Goal: Task Accomplishment & Management: Use online tool/utility

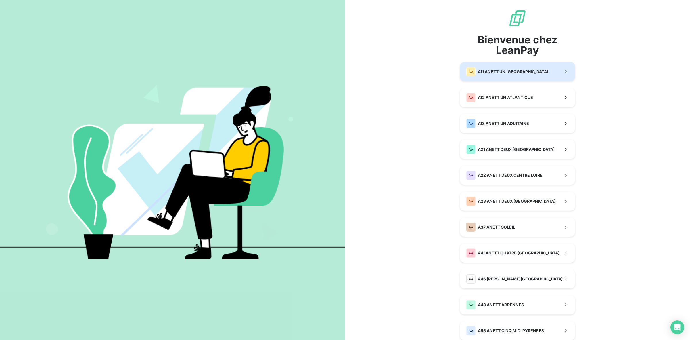
click at [536, 75] on button "AA A11 ANETT UN PAYS DE LOIRE" at bounding box center [517, 71] width 115 height 19
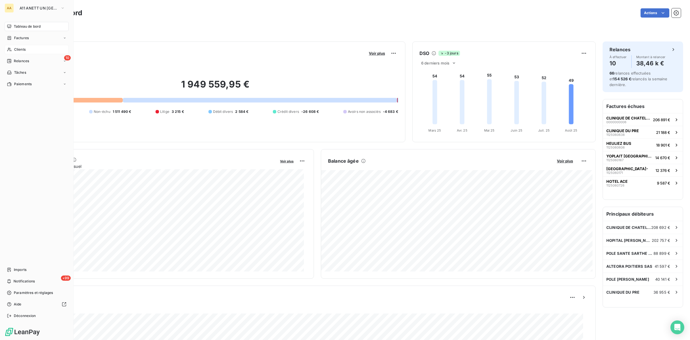
click at [38, 48] on div "Clients" at bounding box center [37, 49] width 64 height 9
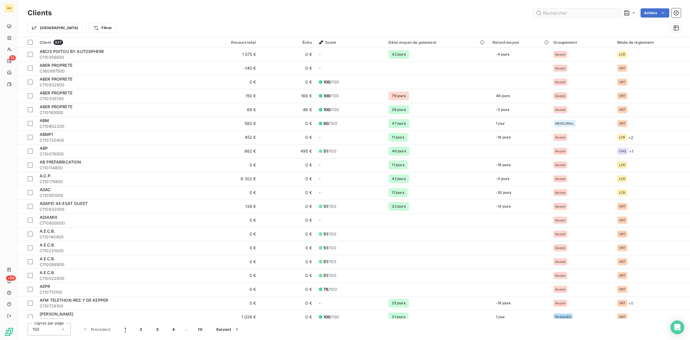
click at [576, 13] on input "text" at bounding box center [577, 12] width 86 height 9
click at [632, 14] on icon at bounding box center [634, 13] width 6 height 6
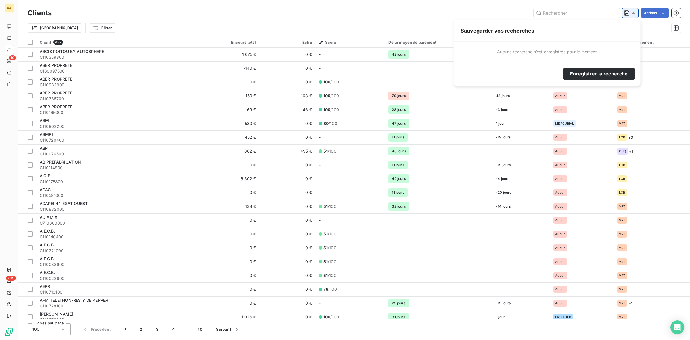
click at [632, 14] on icon at bounding box center [634, 13] width 6 height 6
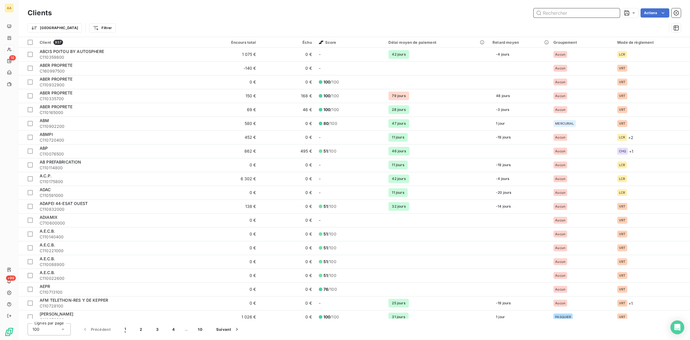
click at [564, 15] on input "text" at bounding box center [577, 12] width 86 height 9
click at [563, 14] on input "text" at bounding box center [577, 12] width 86 height 9
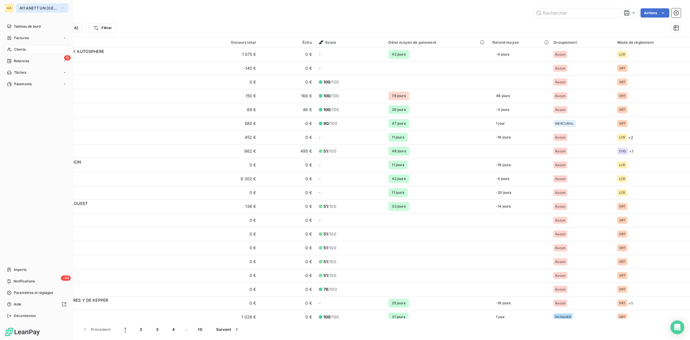
click at [26, 5] on button "A11 ANETT UN [GEOGRAPHIC_DATA]" at bounding box center [42, 7] width 52 height 9
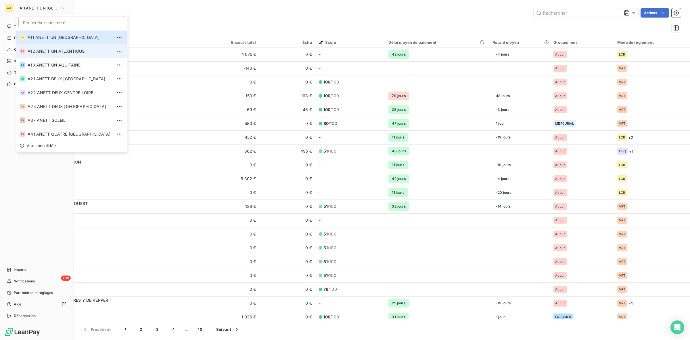
click at [39, 50] on span "A12 ANETT UN ATLANTIQUE" at bounding box center [70, 51] width 85 height 6
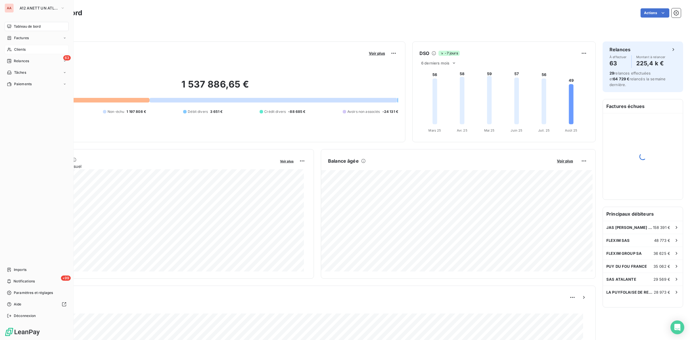
click at [15, 47] on span "Clients" at bounding box center [20, 49] width 12 height 5
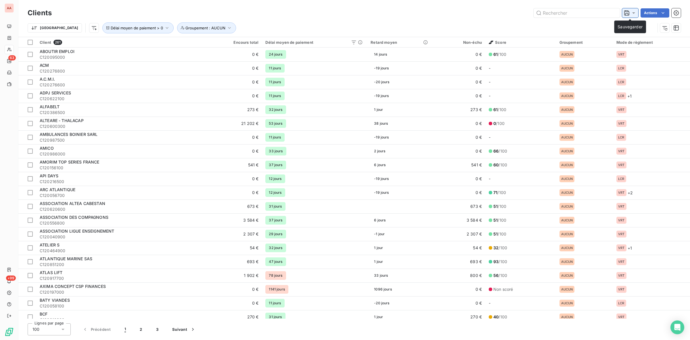
click at [631, 13] on icon at bounding box center [634, 13] width 6 height 6
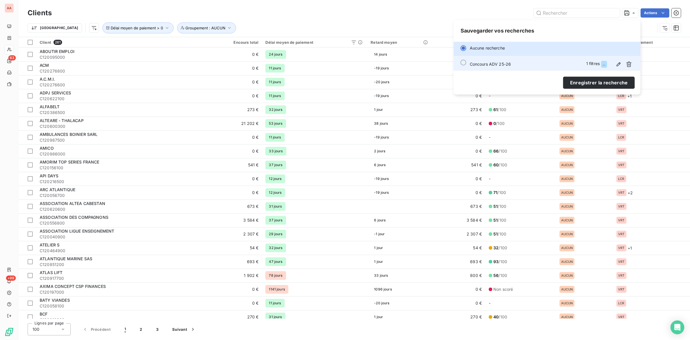
click at [511, 64] on div "Concours ADV 25-26 1 filtres ..." at bounding box center [552, 64] width 164 height 9
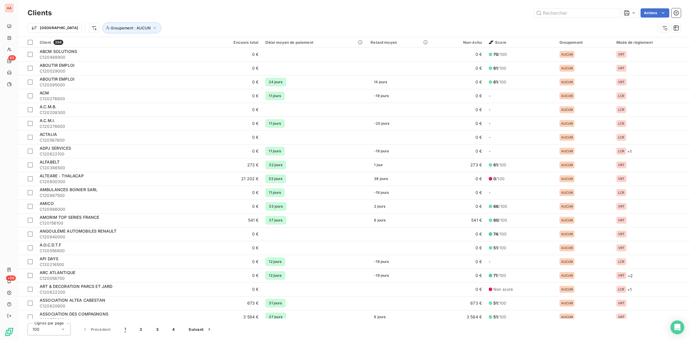
click at [367, 22] on div "Trier Groupement : AUCUN" at bounding box center [342, 27] width 628 height 11
click at [568, 12] on input "text" at bounding box center [577, 12] width 86 height 9
click at [634, 14] on icon at bounding box center [634, 13] width 6 height 6
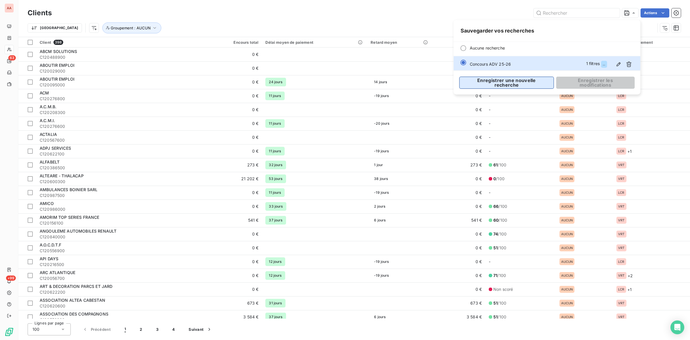
click at [514, 83] on button "Enregistrer une nouvelle recherche" at bounding box center [506, 82] width 95 height 12
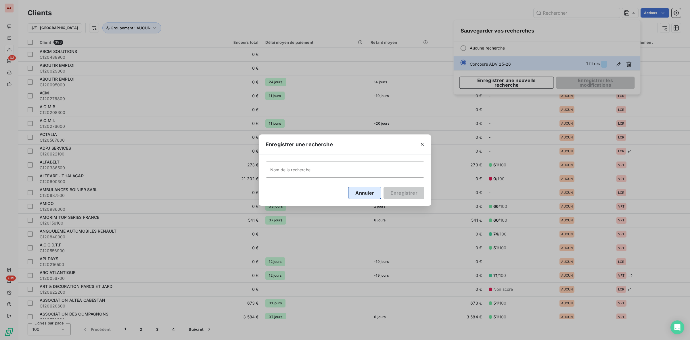
click at [365, 193] on button "Annuler" at bounding box center [364, 193] width 33 height 12
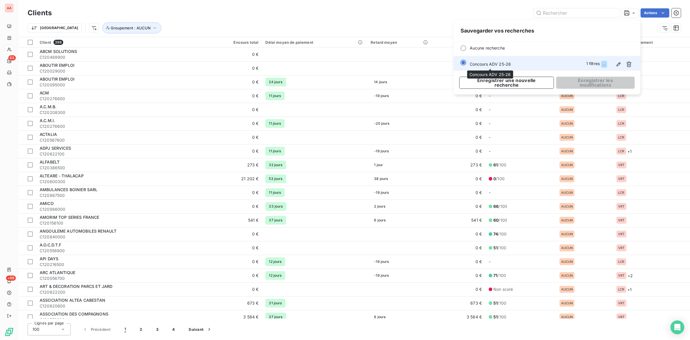
click at [478, 62] on span "Concours ADV 25-26" at bounding box center [490, 64] width 41 height 5
click at [512, 63] on div "Concours ADV 25-26 1 filtres ..." at bounding box center [552, 64] width 164 height 9
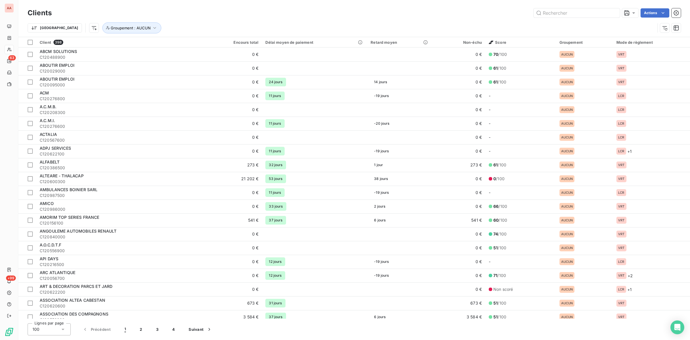
click at [298, 21] on div "Trier Groupement : AUCUN" at bounding box center [354, 28] width 653 height 18
click at [631, 15] on icon at bounding box center [634, 13] width 6 height 6
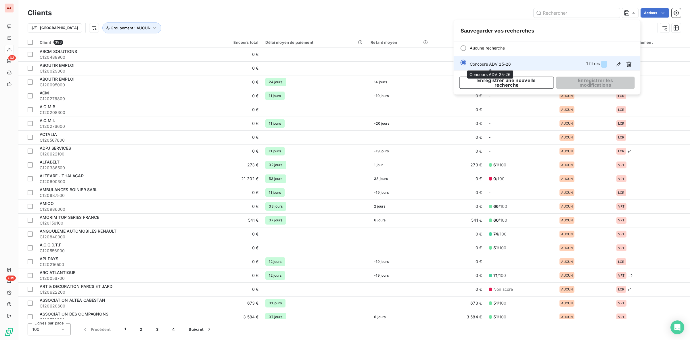
click at [502, 64] on span "Concours ADV 25-26" at bounding box center [490, 64] width 41 height 5
click at [500, 67] on div "Concours ADV 25-26" at bounding box center [490, 64] width 41 height 6
click at [596, 65] on div "1 filtres ..." at bounding box center [596, 64] width 21 height 7
click at [604, 64] on span "..." at bounding box center [604, 63] width 3 height 3
click at [604, 65] on span "..." at bounding box center [604, 63] width 3 height 3
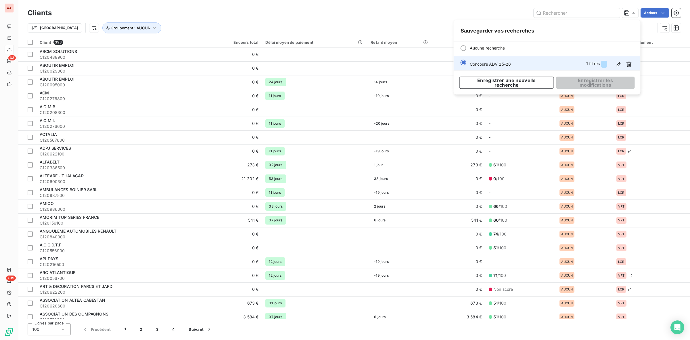
click at [584, 64] on div "Concours ADV 25-26 1 filtres ..." at bounding box center [552, 64] width 164 height 9
click at [505, 60] on div "Concours ADV 25-26 1 filtres ..." at bounding box center [552, 64] width 164 height 9
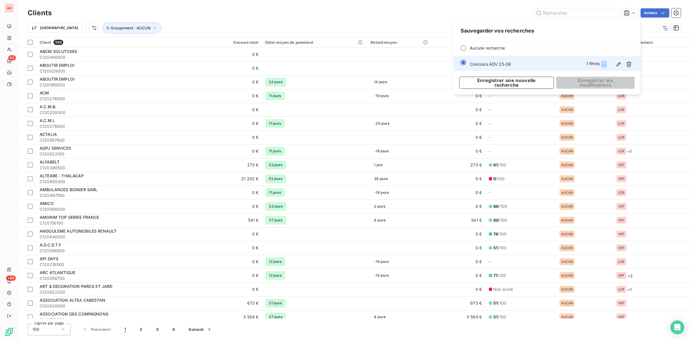
click at [498, 64] on span "Concours ADV 25-26" at bounding box center [490, 64] width 41 height 5
click at [374, 9] on div "Actions" at bounding box center [370, 12] width 622 height 9
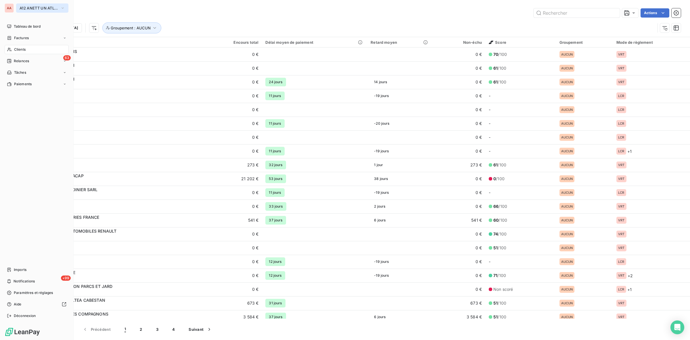
click at [29, 9] on span "A12 ANETT UN ATLANTIQUE" at bounding box center [39, 8] width 39 height 5
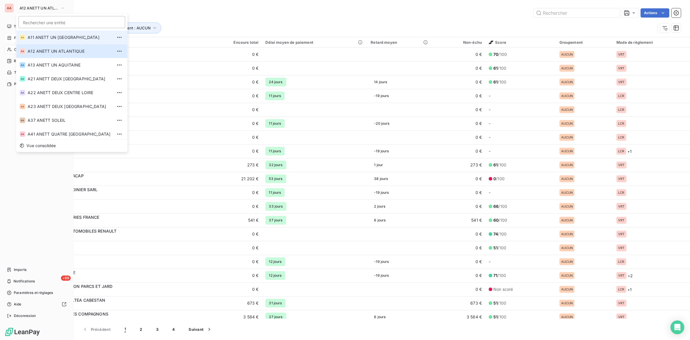
click at [39, 37] on span "A11 ANETT UN [GEOGRAPHIC_DATA]" at bounding box center [70, 38] width 85 height 6
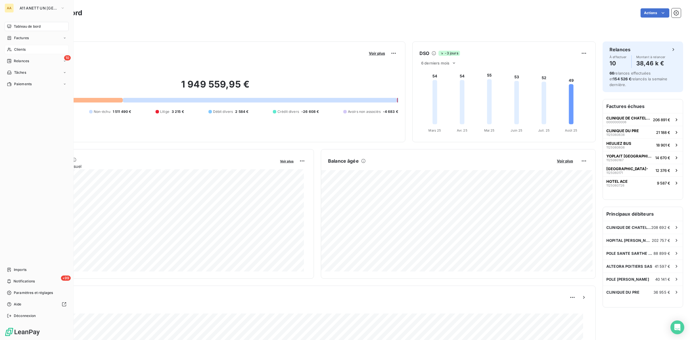
click at [29, 49] on div "Clients" at bounding box center [37, 49] width 64 height 9
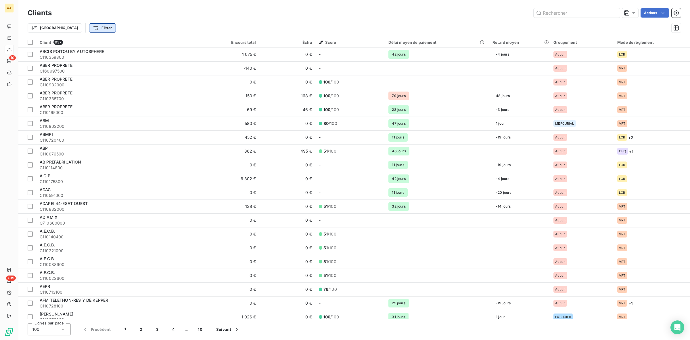
click at [74, 27] on html "AA 10 +99 Clients Actions Trier Filtrer Client 937 Encours total Échu Score Dél…" at bounding box center [345, 170] width 690 height 340
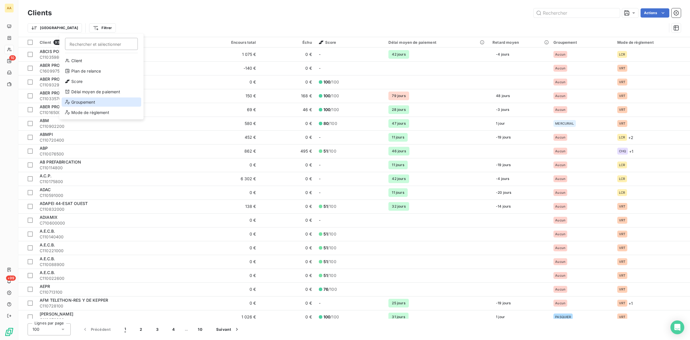
click at [101, 101] on div "Groupement" at bounding box center [102, 101] width 80 height 9
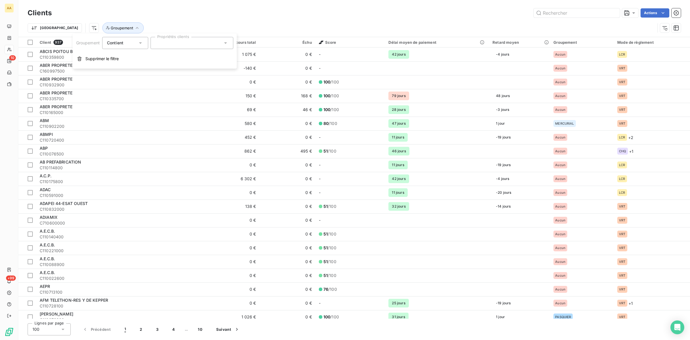
click at [160, 44] on input "text" at bounding box center [157, 42] width 5 height 5
click at [159, 58] on div at bounding box center [157, 55] width 5 height 5
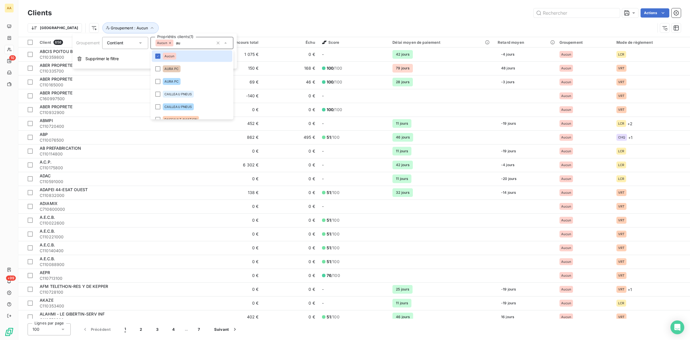
type input "a"
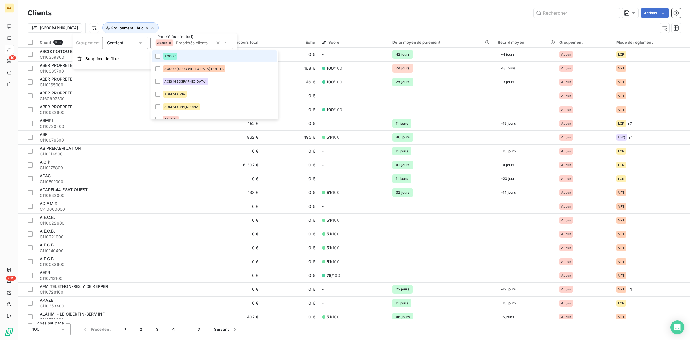
click at [199, 18] on div "Clients Actions" at bounding box center [354, 13] width 653 height 12
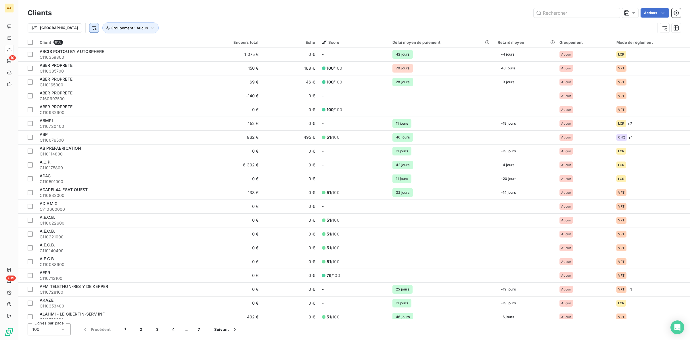
click at [68, 29] on html "AA 10 +99 Clients Actions Trier Groupement : Aucun Client 658 Encours total Éch…" at bounding box center [345, 170] width 690 height 340
click at [215, 30] on html "AA 10 +99 Clients Actions Trier Rechercher et sélectionner Client Plan de relan…" at bounding box center [345, 170] width 690 height 340
click at [64, 29] on html "AA 10 +99 Clients Actions Trier Groupement : Aucun Client 658 Encours total Éch…" at bounding box center [345, 170] width 690 height 340
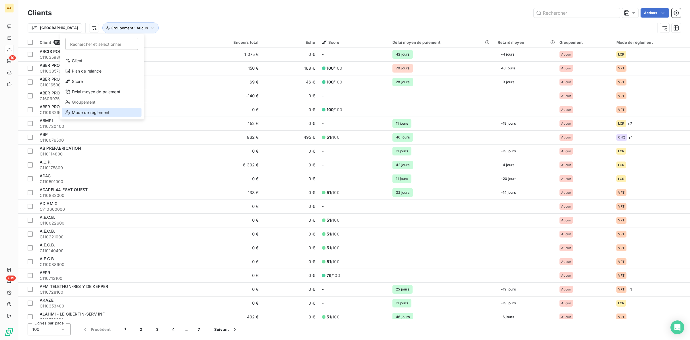
click at [100, 114] on div "Mode de règlement" at bounding box center [102, 112] width 80 height 9
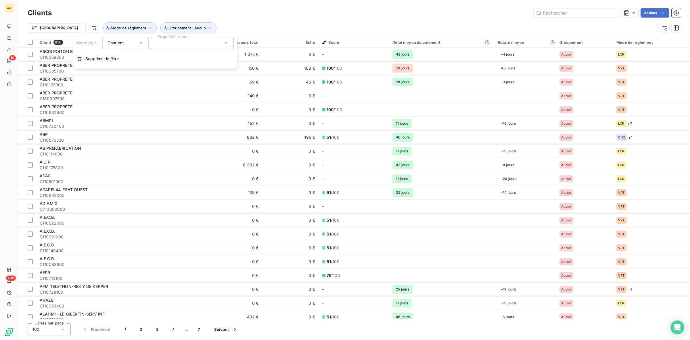
click at [164, 43] on div at bounding box center [192, 43] width 83 height 12
click at [158, 67] on div at bounding box center [158, 69] width 5 height 5
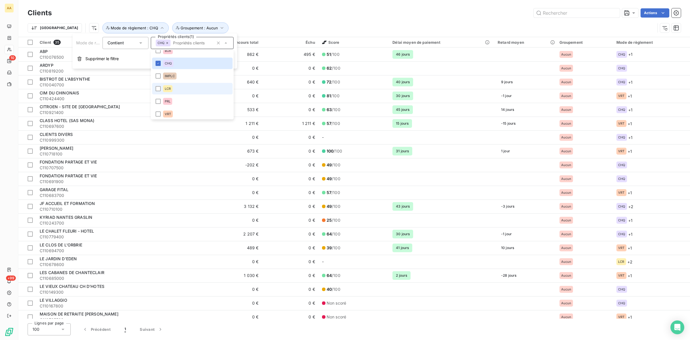
scroll to position [8, 0]
click at [158, 113] on div at bounding box center [158, 112] width 5 height 5
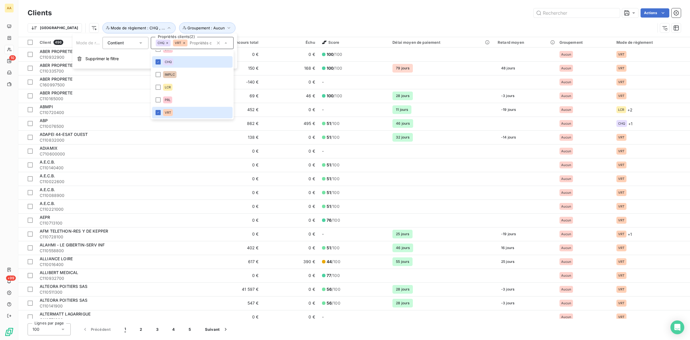
click at [263, 13] on div "Actions" at bounding box center [370, 12] width 622 height 9
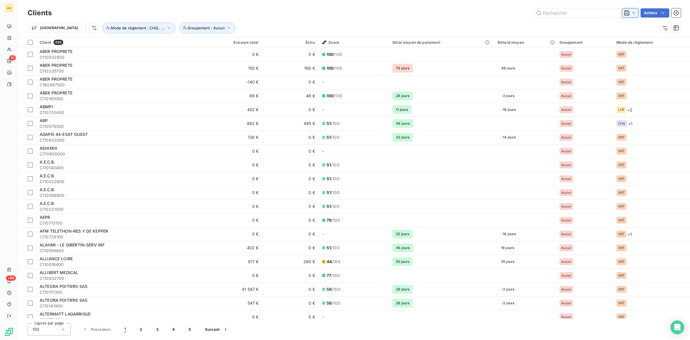
click at [627, 14] on icon at bounding box center [627, 13] width 6 height 6
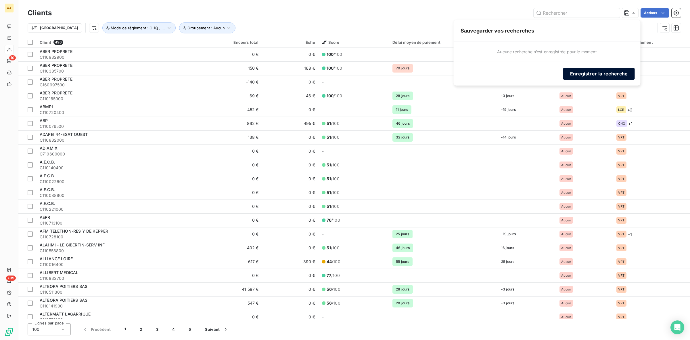
click at [612, 75] on button "Enregistrer la recherche" at bounding box center [599, 74] width 72 height 12
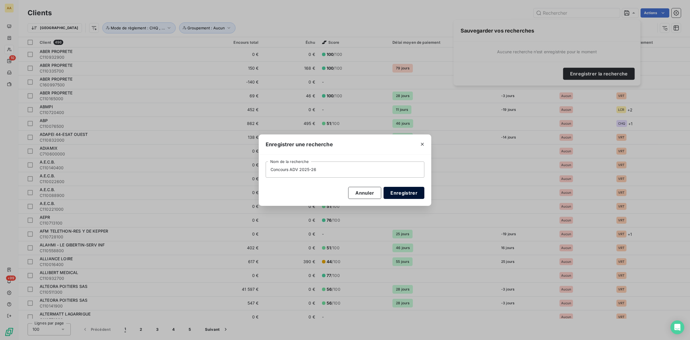
type input "Concours ADV 2025-26"
click at [407, 189] on button "Enregistrer" at bounding box center [404, 193] width 41 height 12
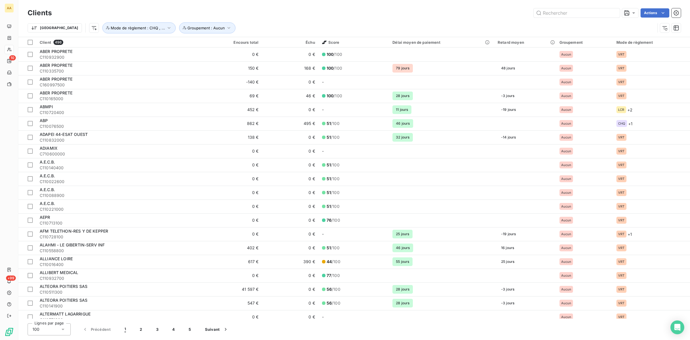
click at [398, 16] on div "Actions" at bounding box center [370, 12] width 622 height 9
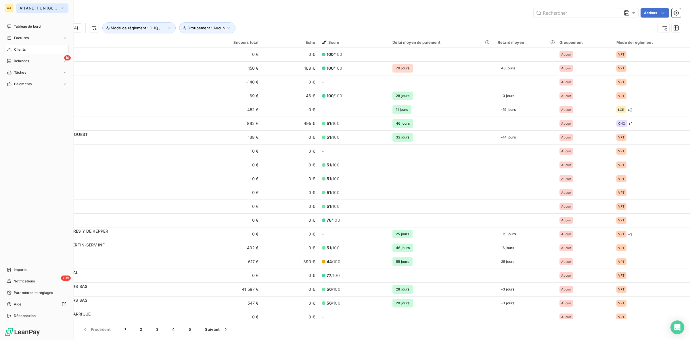
click at [25, 7] on span "A11 ANETT UN PAYS DE LOIRE" at bounding box center [39, 8] width 39 height 5
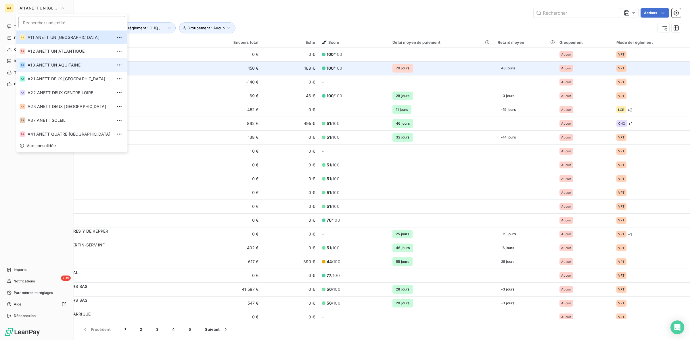
drag, startPoint x: 50, startPoint y: 68, endPoint x: 78, endPoint y: 68, distance: 27.6
click at [51, 68] on li "AA A13 ANETT UN AQUITAINE" at bounding box center [71, 65] width 111 height 14
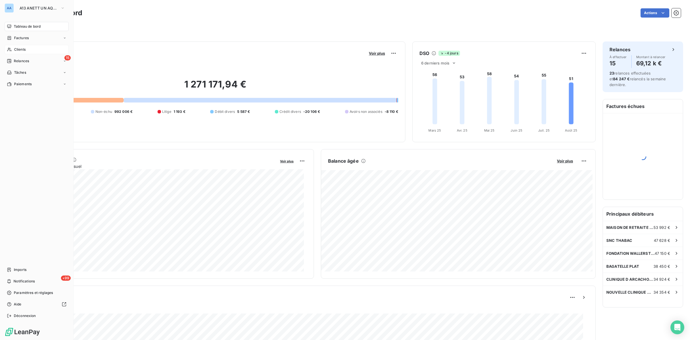
click at [16, 48] on span "Clients" at bounding box center [20, 49] width 12 height 5
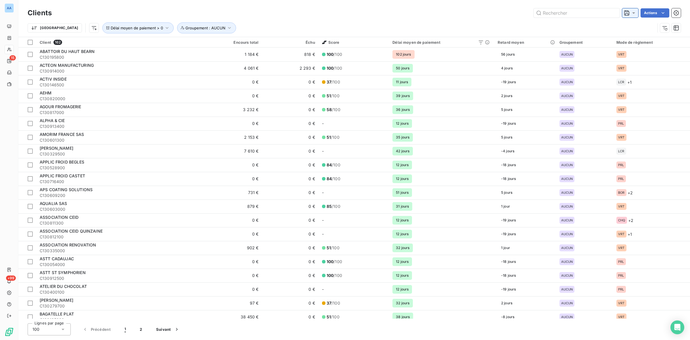
click at [633, 12] on icon at bounding box center [634, 13] width 6 height 6
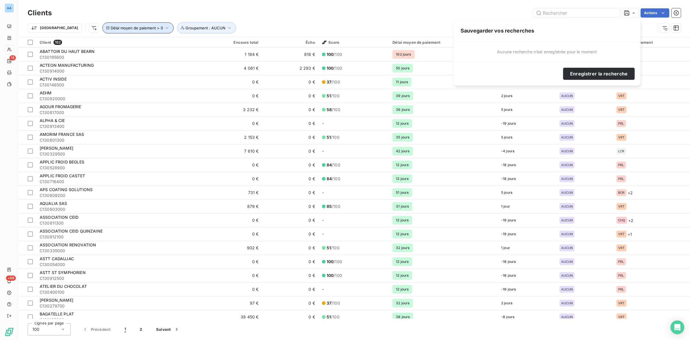
click at [125, 27] on span "Délai moyen de paiement > 0" at bounding box center [137, 28] width 52 height 5
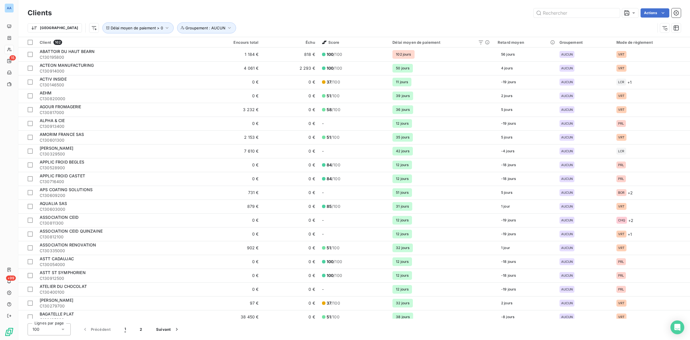
click at [273, 23] on div "Trier Délai moyen de paiement > 0 Groupement : AUCUN" at bounding box center [342, 27] width 628 height 11
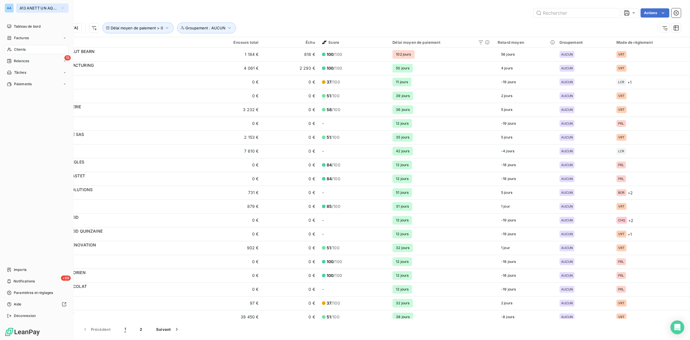
click at [26, 5] on button "A13 ANETT UN AQUITAINE" at bounding box center [42, 7] width 52 height 9
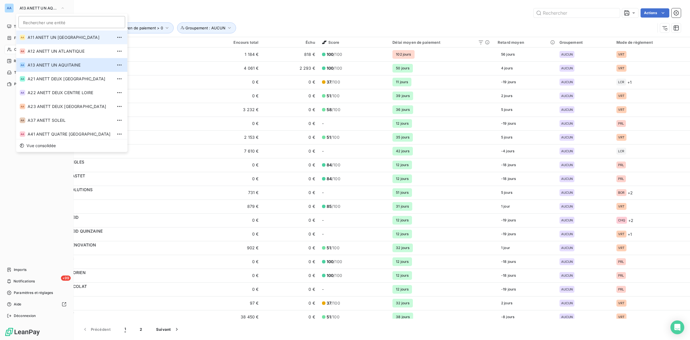
click at [45, 35] on span "A11 ANETT UN [GEOGRAPHIC_DATA]" at bounding box center [70, 38] width 85 height 6
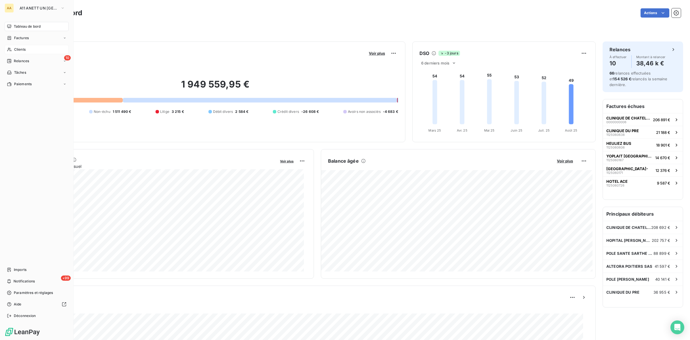
click at [16, 48] on span "Clients" at bounding box center [20, 49] width 12 height 5
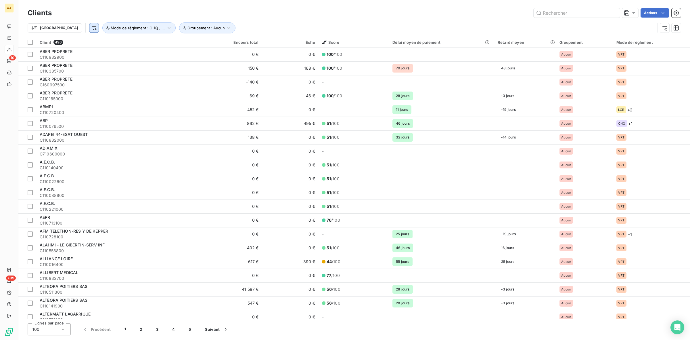
click at [62, 26] on html "AA 10 +99 Clients Actions Trier Groupement : Aucun Mode de règlement : CHQ , ..…" at bounding box center [345, 170] width 690 height 340
click at [103, 92] on div "Délai moyen de paiement" at bounding box center [102, 91] width 80 height 9
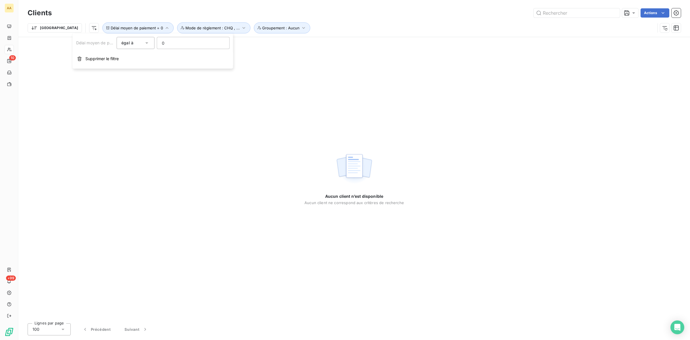
click at [137, 43] on div "égal à" at bounding box center [132, 43] width 23 height 8
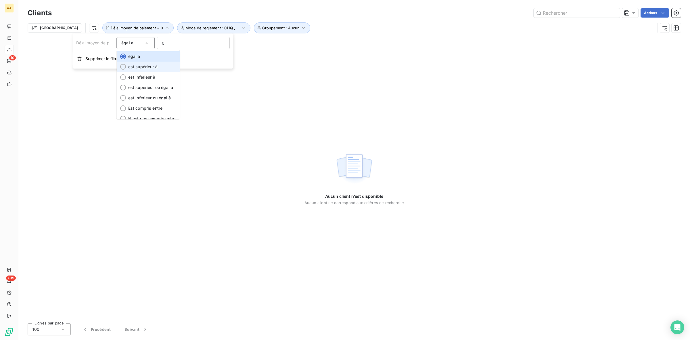
click at [140, 68] on span "est supérieur à" at bounding box center [142, 66] width 29 height 5
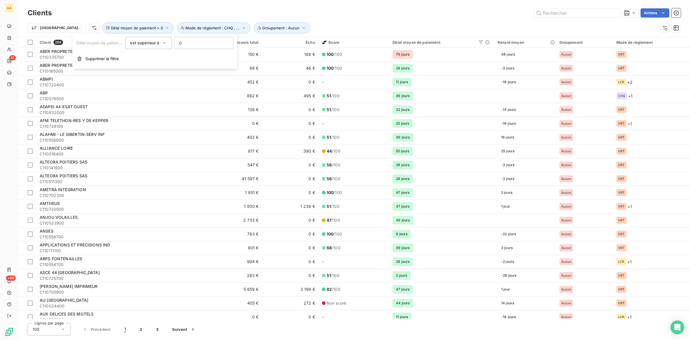
click at [334, 14] on div "Actions" at bounding box center [370, 12] width 622 height 9
click at [637, 12] on div at bounding box center [630, 12] width 16 height 9
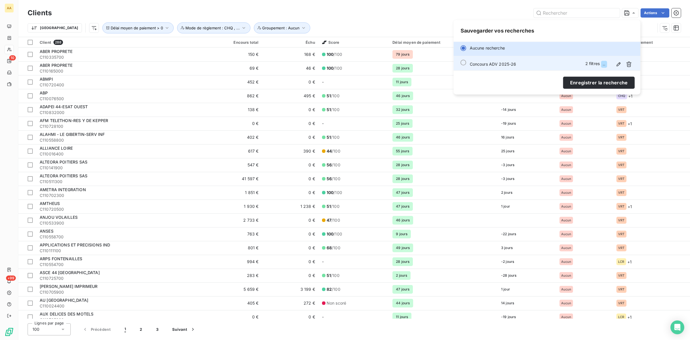
click at [506, 62] on span "Concours ADV 2025-26" at bounding box center [493, 64] width 47 height 5
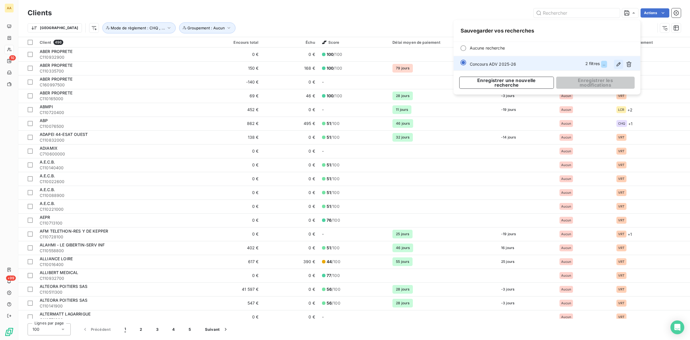
click at [620, 65] on icon "button" at bounding box center [619, 64] width 6 height 6
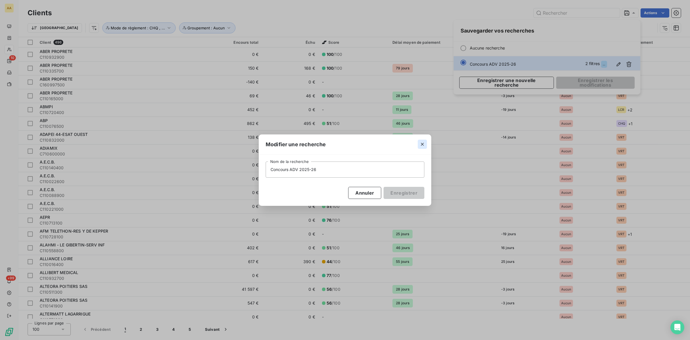
click at [421, 144] on icon "button" at bounding box center [422, 144] width 6 height 6
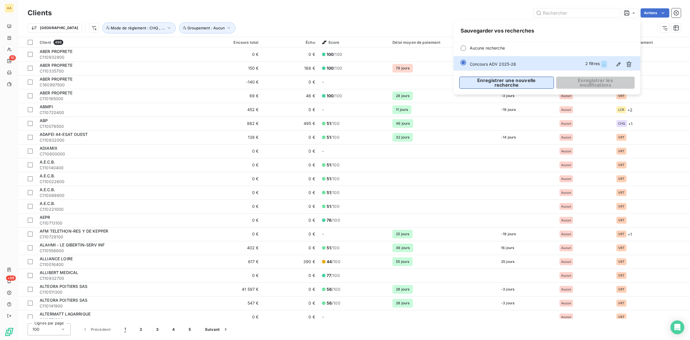
click at [511, 79] on button "Enregistrer une nouvelle recherche" at bounding box center [506, 82] width 95 height 12
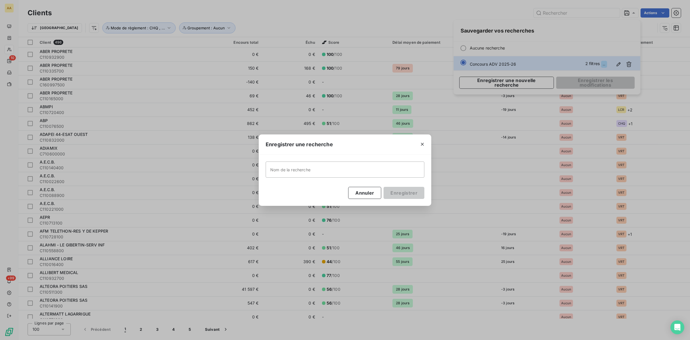
drag, startPoint x: 374, startPoint y: 191, endPoint x: 378, endPoint y: 181, distance: 11.6
click at [373, 191] on button "Annuler" at bounding box center [364, 193] width 33 height 12
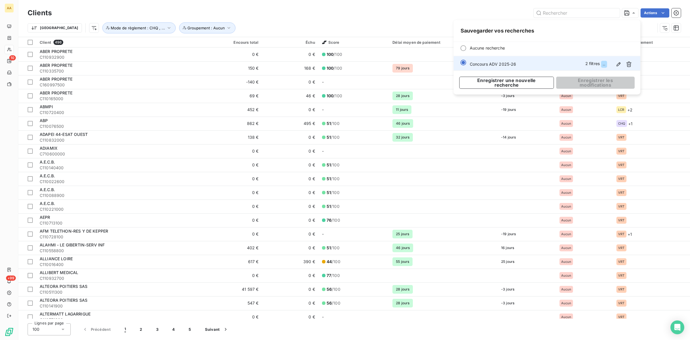
click at [604, 64] on span "..." at bounding box center [604, 63] width 3 height 3
click at [633, 65] on button "button" at bounding box center [628, 64] width 9 height 9
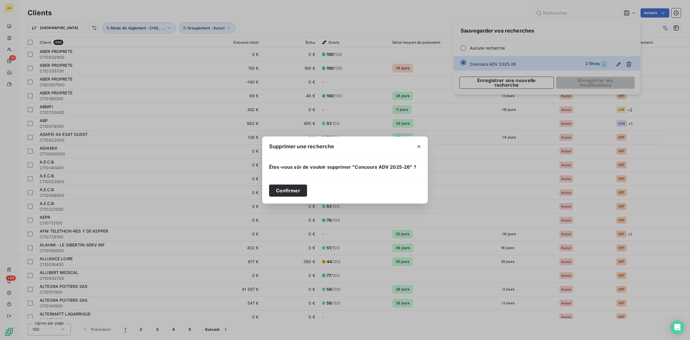
drag, startPoint x: 299, startPoint y: 191, endPoint x: 354, endPoint y: 188, distance: 54.8
click at [299, 192] on button "Confirmer" at bounding box center [288, 190] width 38 height 12
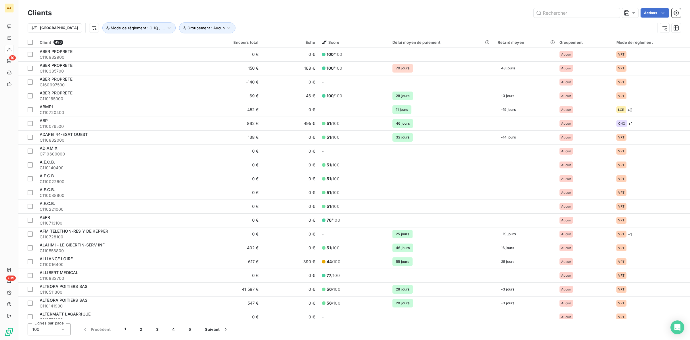
click at [314, 25] on div "Trier Groupement : Aucun Mode de règlement : CHQ , ..." at bounding box center [342, 27] width 628 height 11
click at [66, 26] on html "AA 10 +99 Clients Actions Trier Groupement : Aucun Mode de règlement : CHQ , ..…" at bounding box center [345, 170] width 690 height 340
click at [106, 94] on div "Délai moyen de paiement" at bounding box center [102, 91] width 80 height 9
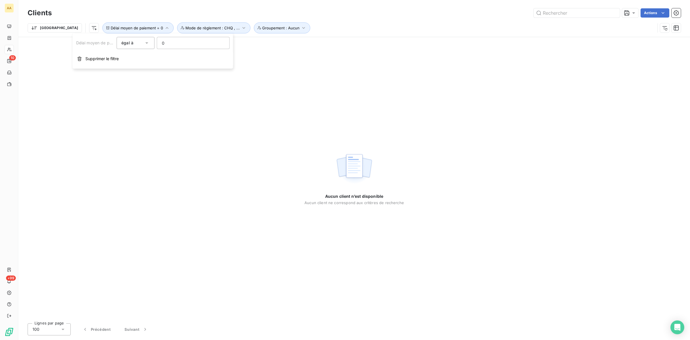
click at [137, 42] on div "égal à" at bounding box center [132, 43] width 23 height 8
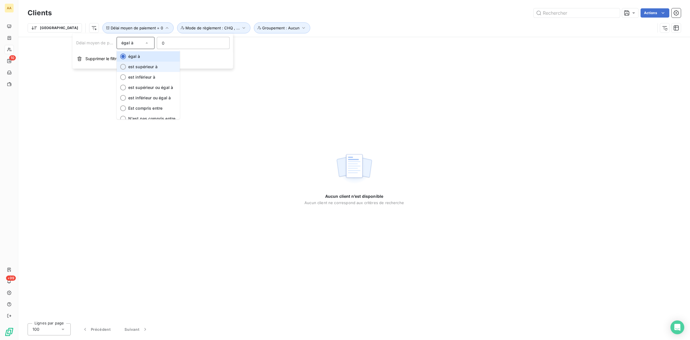
click at [143, 68] on span "est supérieur à" at bounding box center [142, 66] width 29 height 5
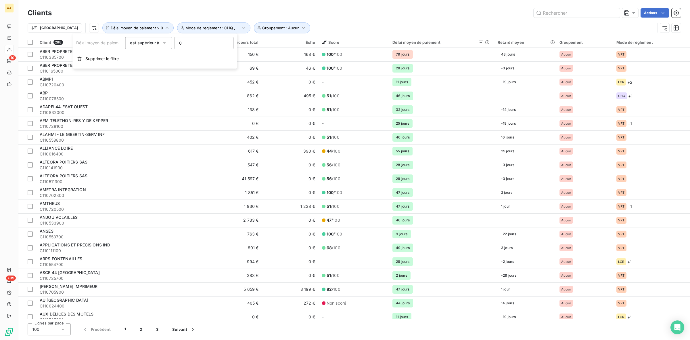
click at [308, 19] on div "Trier Délai moyen de paiement > 0 Groupement : Aucun Mode de règlement : CHQ , …" at bounding box center [354, 28] width 653 height 18
click at [631, 16] on div at bounding box center [630, 12] width 16 height 9
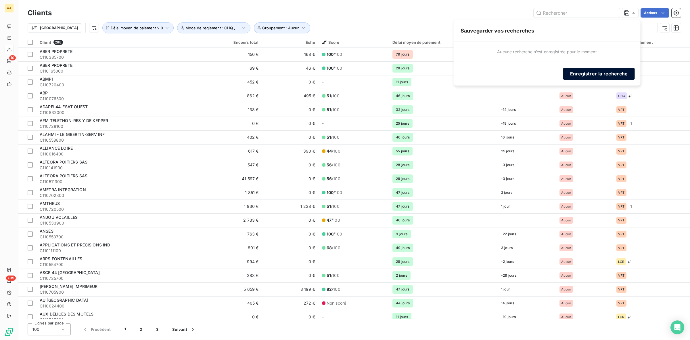
click at [590, 68] on button "Enregistrer la recherche" at bounding box center [599, 74] width 72 height 12
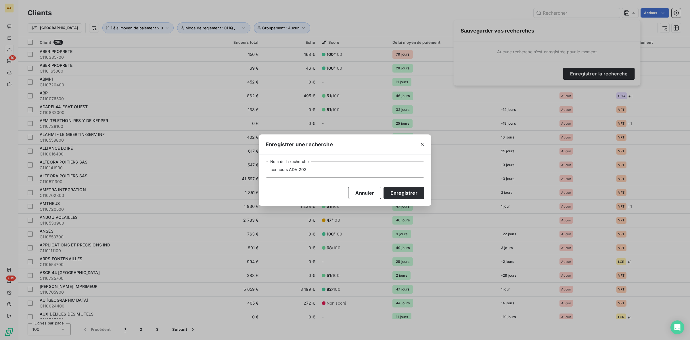
type input "concours ADV 2025"
type input "-"
type input "Concours ADV 2025-26"
click at [413, 193] on button "Enregistrer" at bounding box center [404, 193] width 41 height 12
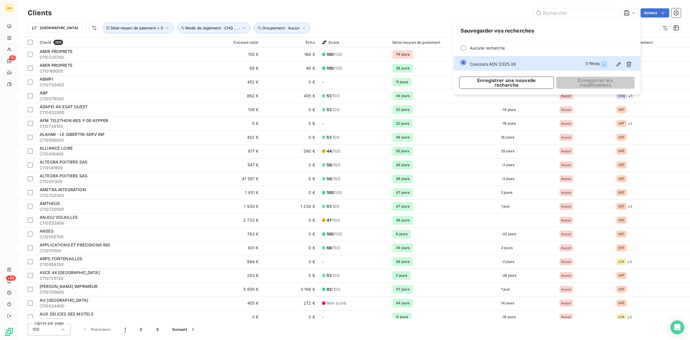
click at [342, 22] on div "Trier Délai moyen de paiement > 0 Groupement : Aucun Mode de règlement : CHQ , …" at bounding box center [342, 27] width 628 height 11
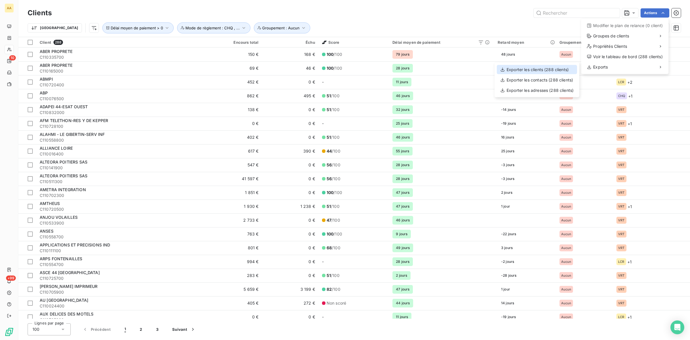
click at [559, 70] on div "Exporter les clients (288 clients)" at bounding box center [537, 69] width 80 height 9
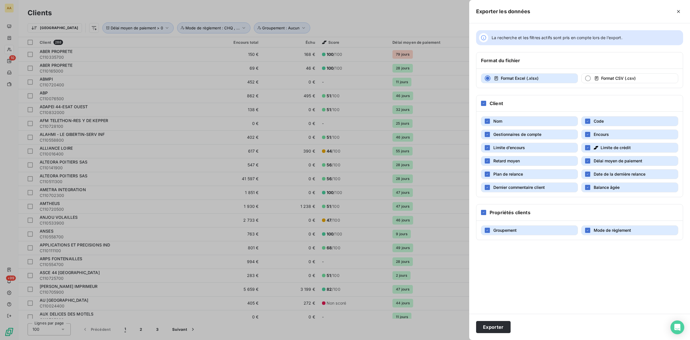
click at [540, 135] on span "Gestionnaires de compte" at bounding box center [517, 134] width 48 height 5
click at [535, 149] on button "Limite d’encours" at bounding box center [529, 148] width 97 height 10
click at [622, 150] on span "Limite de crédit" at bounding box center [616, 147] width 30 height 5
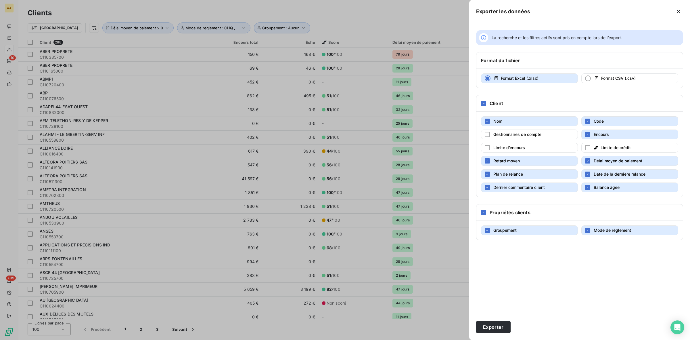
click at [520, 173] on span "Plan de relance" at bounding box center [508, 173] width 30 height 5
click at [632, 177] on span "Date de la dernière relance" at bounding box center [620, 174] width 52 height 6
click at [607, 192] on button "Balance âgée" at bounding box center [629, 187] width 97 height 10
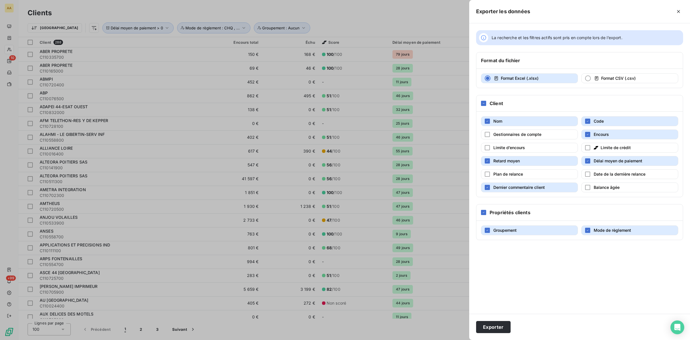
drag, startPoint x: 531, startPoint y: 185, endPoint x: 570, endPoint y: 197, distance: 40.6
click at [532, 185] on span "Dernier commentaire client" at bounding box center [518, 187] width 51 height 6
click at [496, 326] on button "Exporter" at bounding box center [493, 327] width 35 height 12
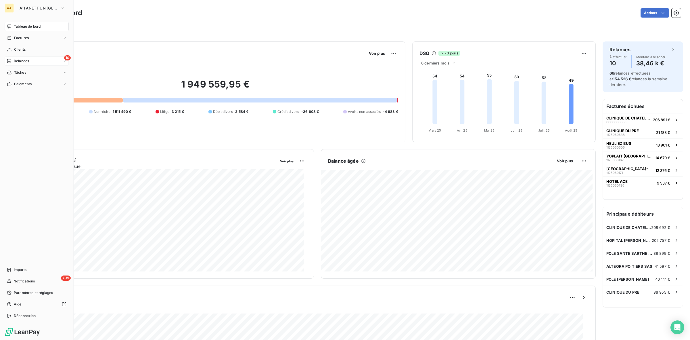
click at [24, 59] on span "Relances" at bounding box center [21, 60] width 15 height 5
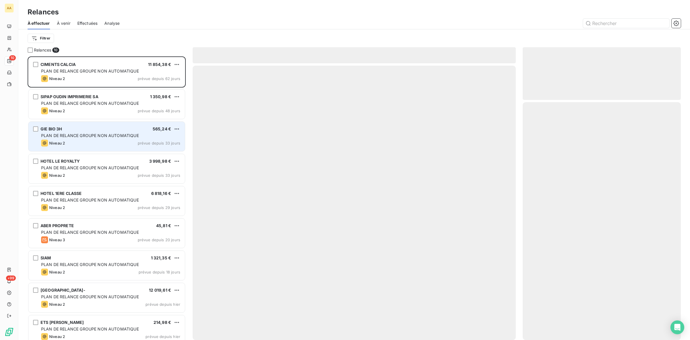
scroll to position [278, 153]
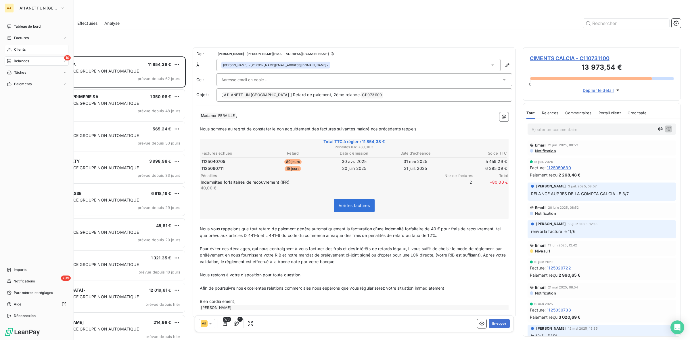
click at [31, 47] on div "Clients" at bounding box center [37, 49] width 64 height 9
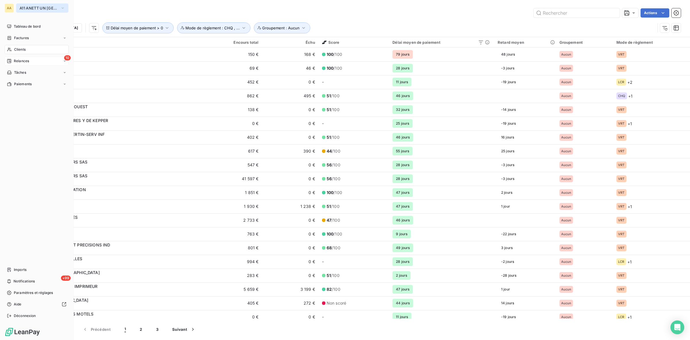
click at [37, 8] on span "A11 ANETT UN [GEOGRAPHIC_DATA]" at bounding box center [39, 8] width 39 height 5
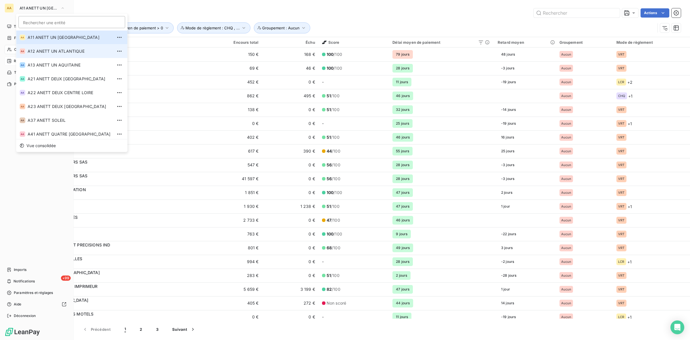
click at [35, 49] on span "A12 ANETT UN ATLANTIQUE" at bounding box center [70, 51] width 85 height 6
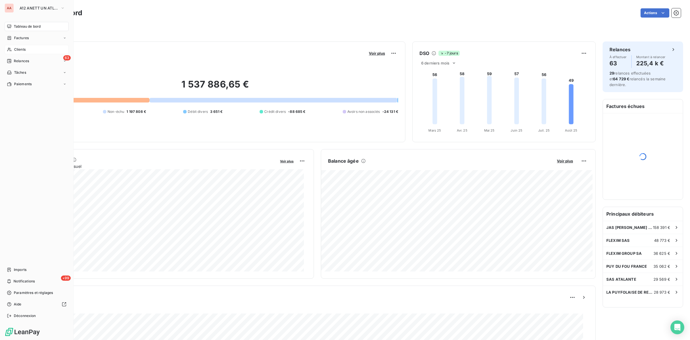
click at [33, 51] on div "Clients" at bounding box center [37, 49] width 64 height 9
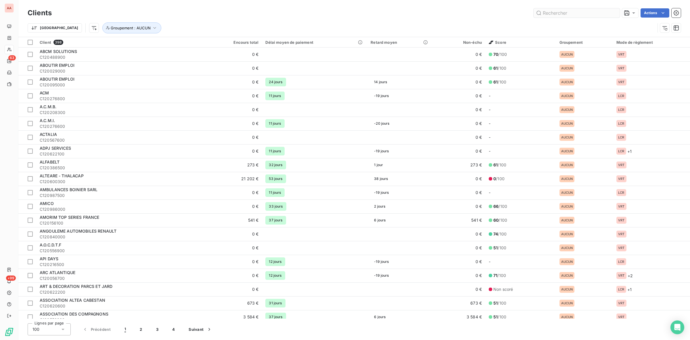
click at [582, 9] on input "text" at bounding box center [577, 12] width 86 height 9
click at [623, 14] on div at bounding box center [630, 12] width 16 height 9
click at [288, 14] on div "Actions" at bounding box center [370, 12] width 622 height 9
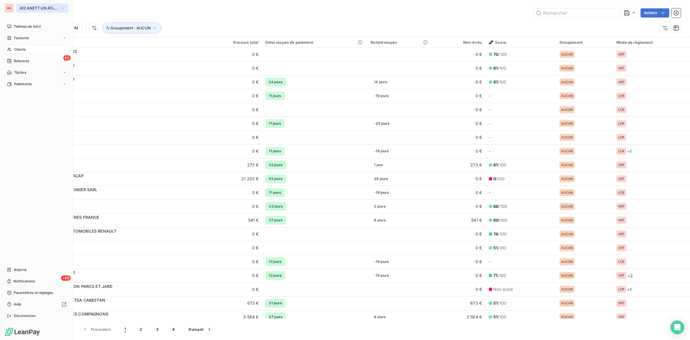
click at [30, 6] on span "A12 ANETT UN ATLANTIQUE" at bounding box center [39, 8] width 39 height 5
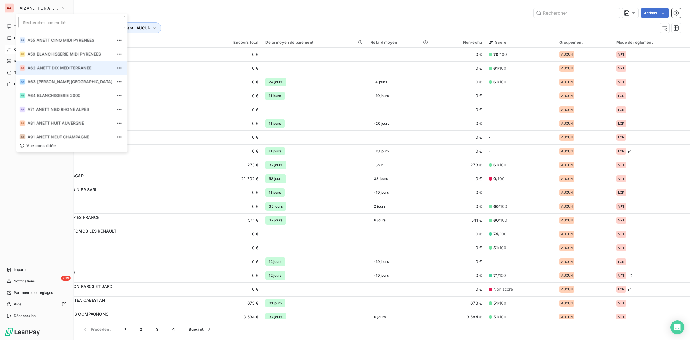
scroll to position [180, 0]
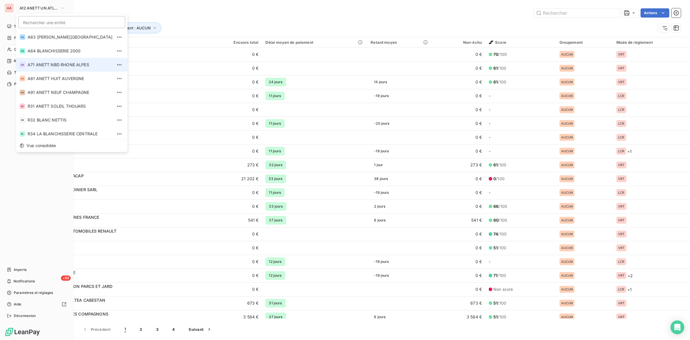
click at [51, 67] on span "A71 ANETT NBD RHONE ALPES" at bounding box center [70, 65] width 85 height 6
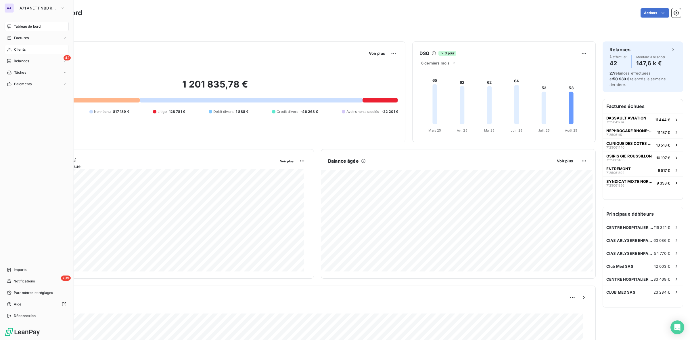
click at [26, 47] on div "Clients" at bounding box center [37, 49] width 64 height 9
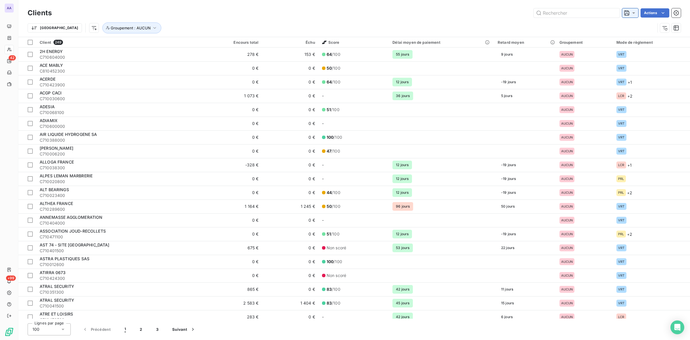
click at [626, 15] on icon at bounding box center [627, 13] width 6 height 6
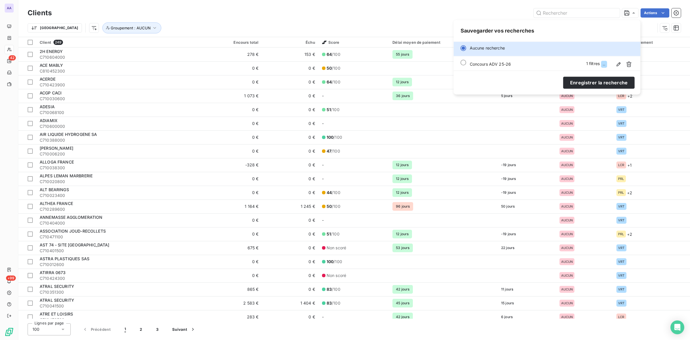
click at [170, 17] on div "Actions" at bounding box center [370, 12] width 622 height 9
